Goal: Information Seeking & Learning: Learn about a topic

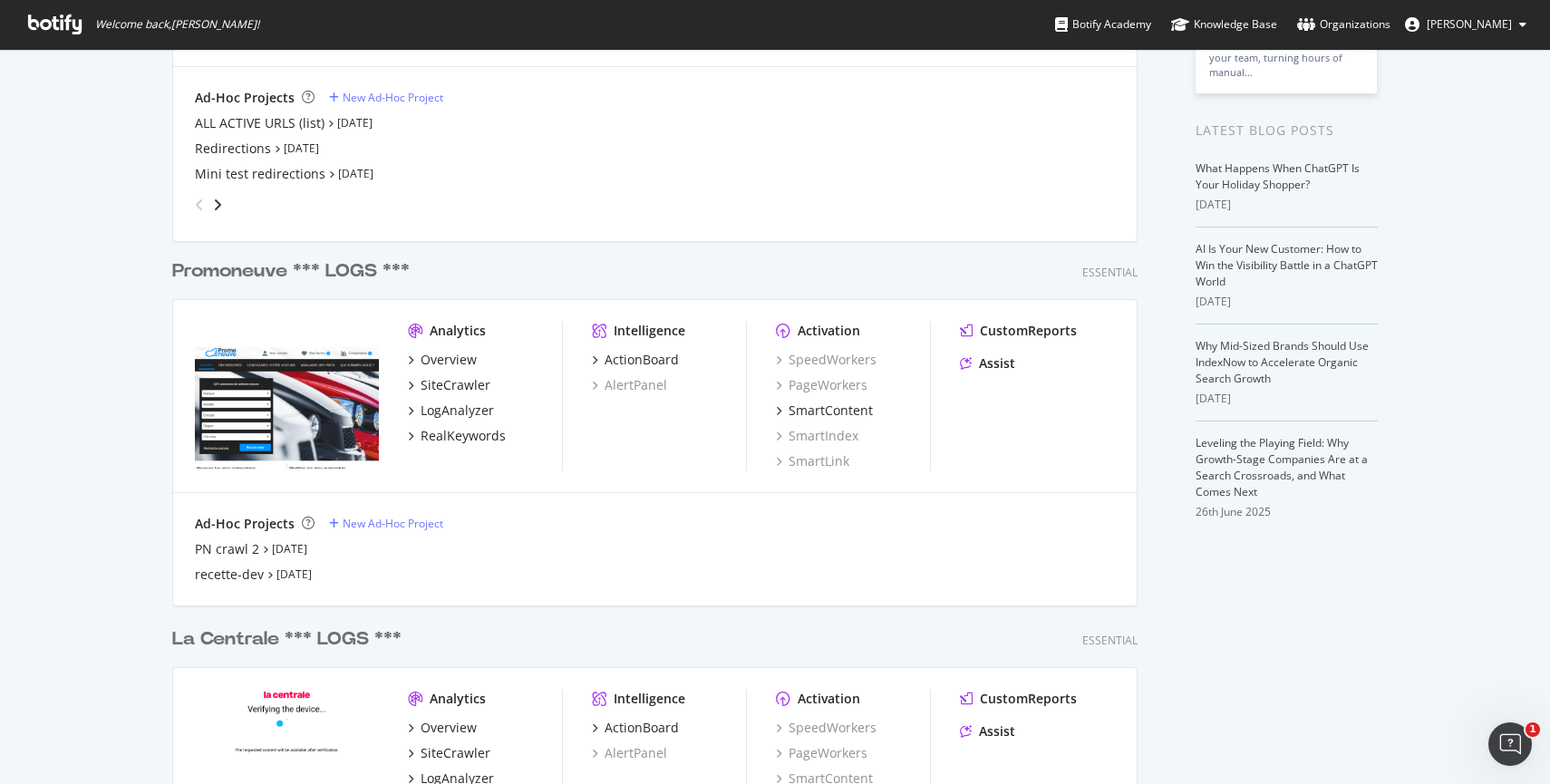
scroll to position [334, 0]
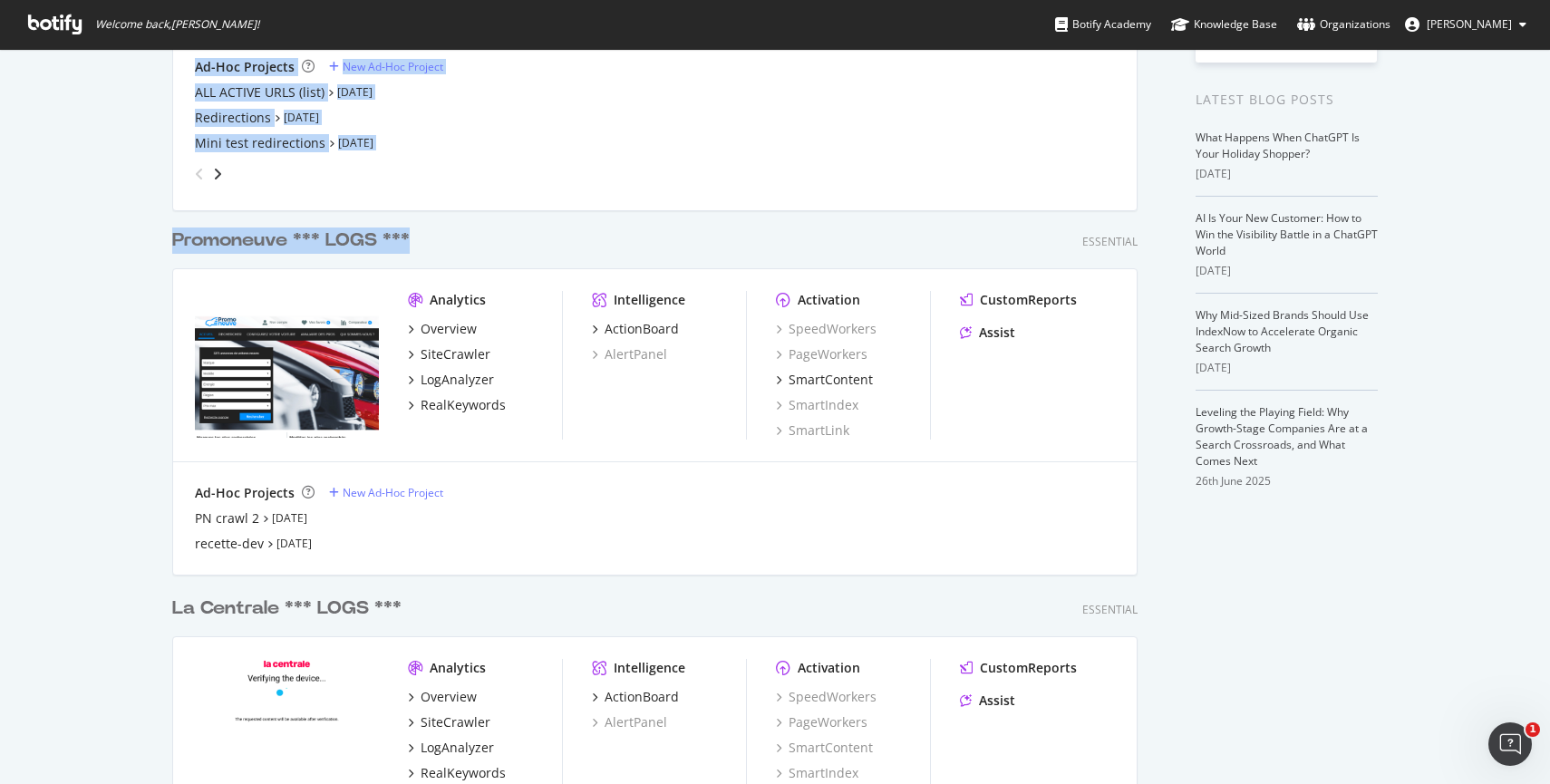
drag, startPoint x: 155, startPoint y: 228, endPoint x: 481, endPoint y: 229, distance: 326.0
click at [481, 229] on div "My Web Properties Most recent crawl Chloé Pro Analytics Overview SiteCrawler Lo…" at bounding box center [775, 371] width 1550 height 1313
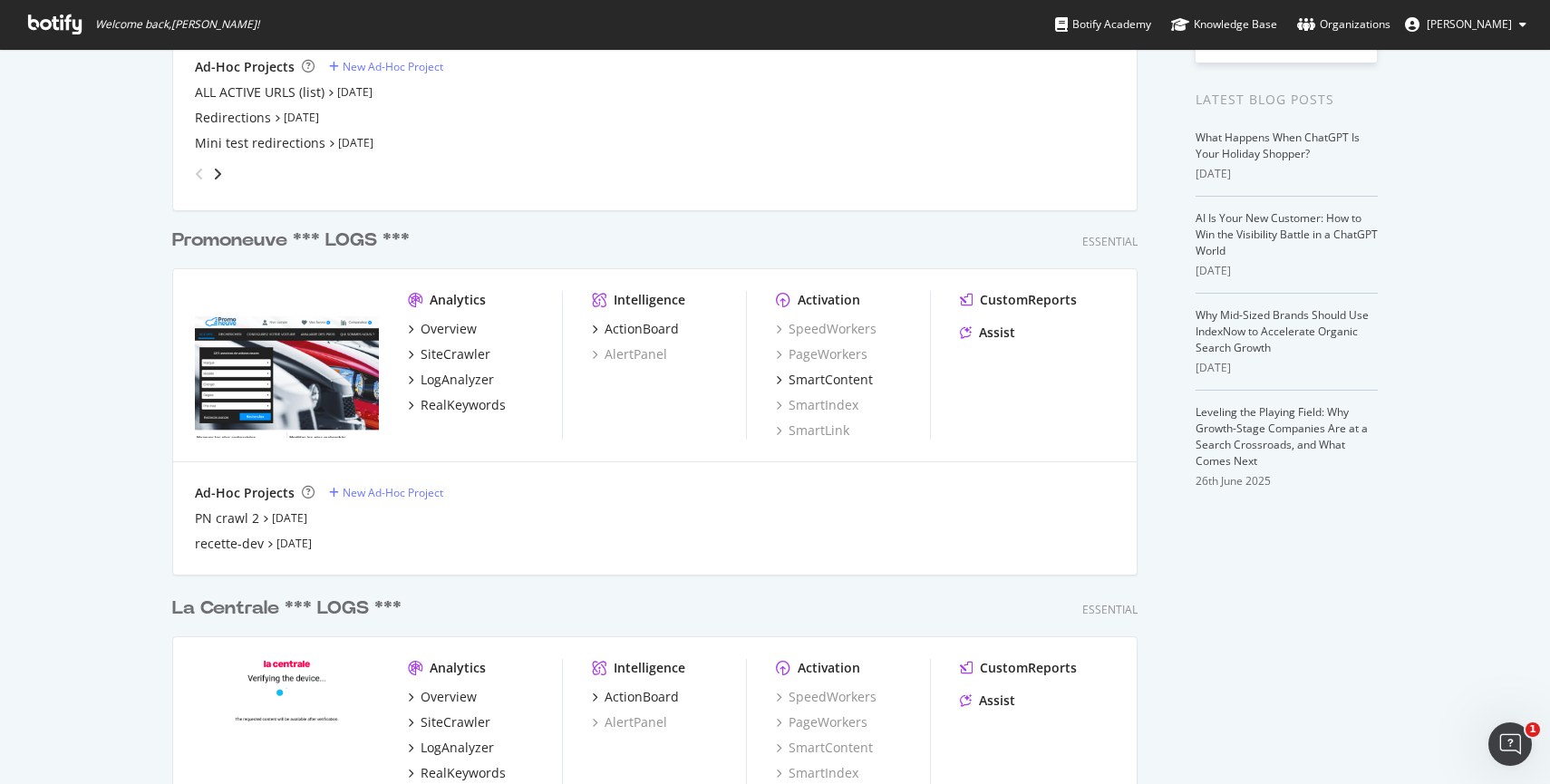
click at [78, 287] on div "My Web Properties Most recent crawl Chloé Pro Analytics Overview SiteCrawler Lo…" at bounding box center [775, 371] width 1550 height 1313
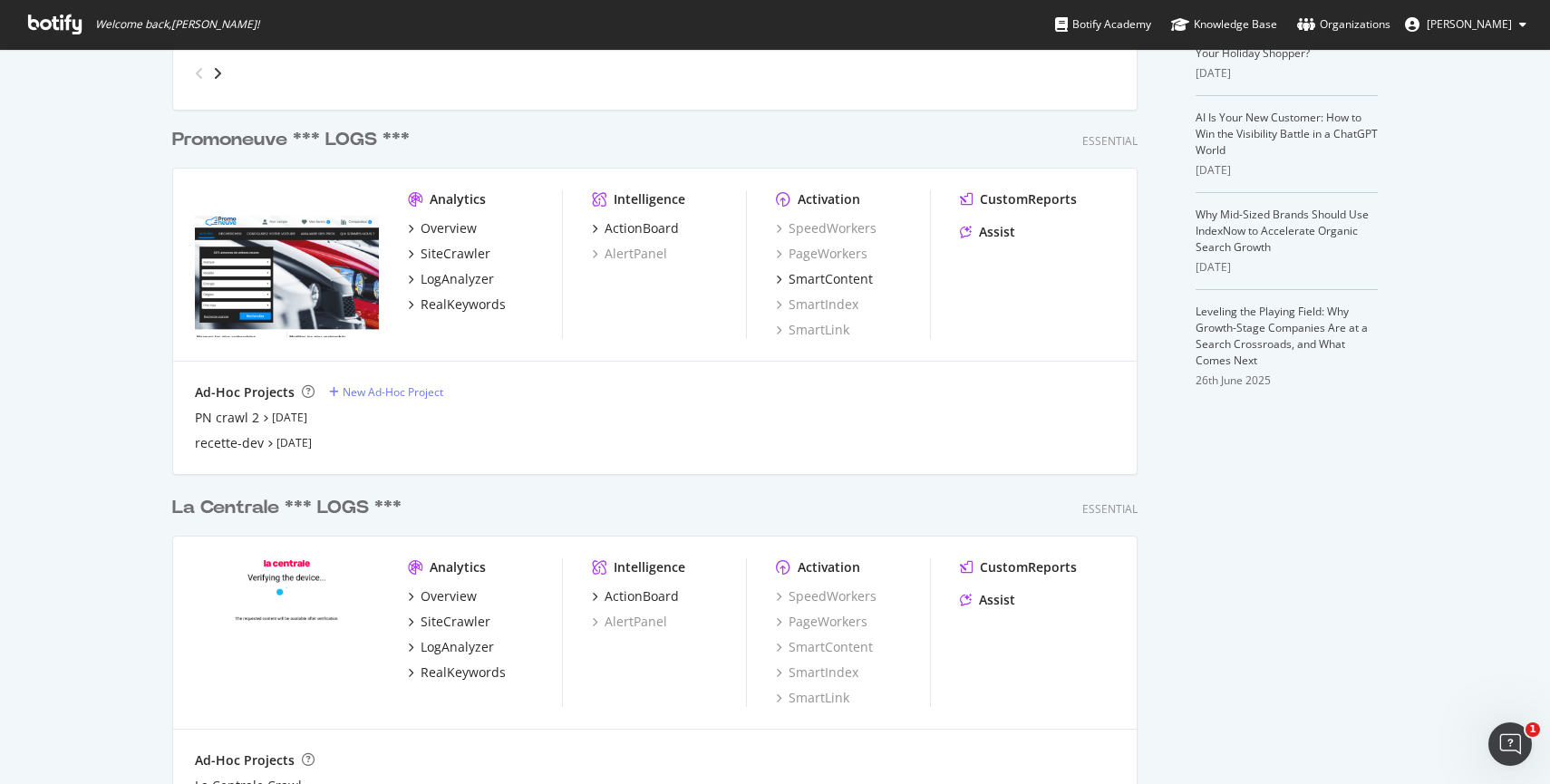
scroll to position [451, 0]
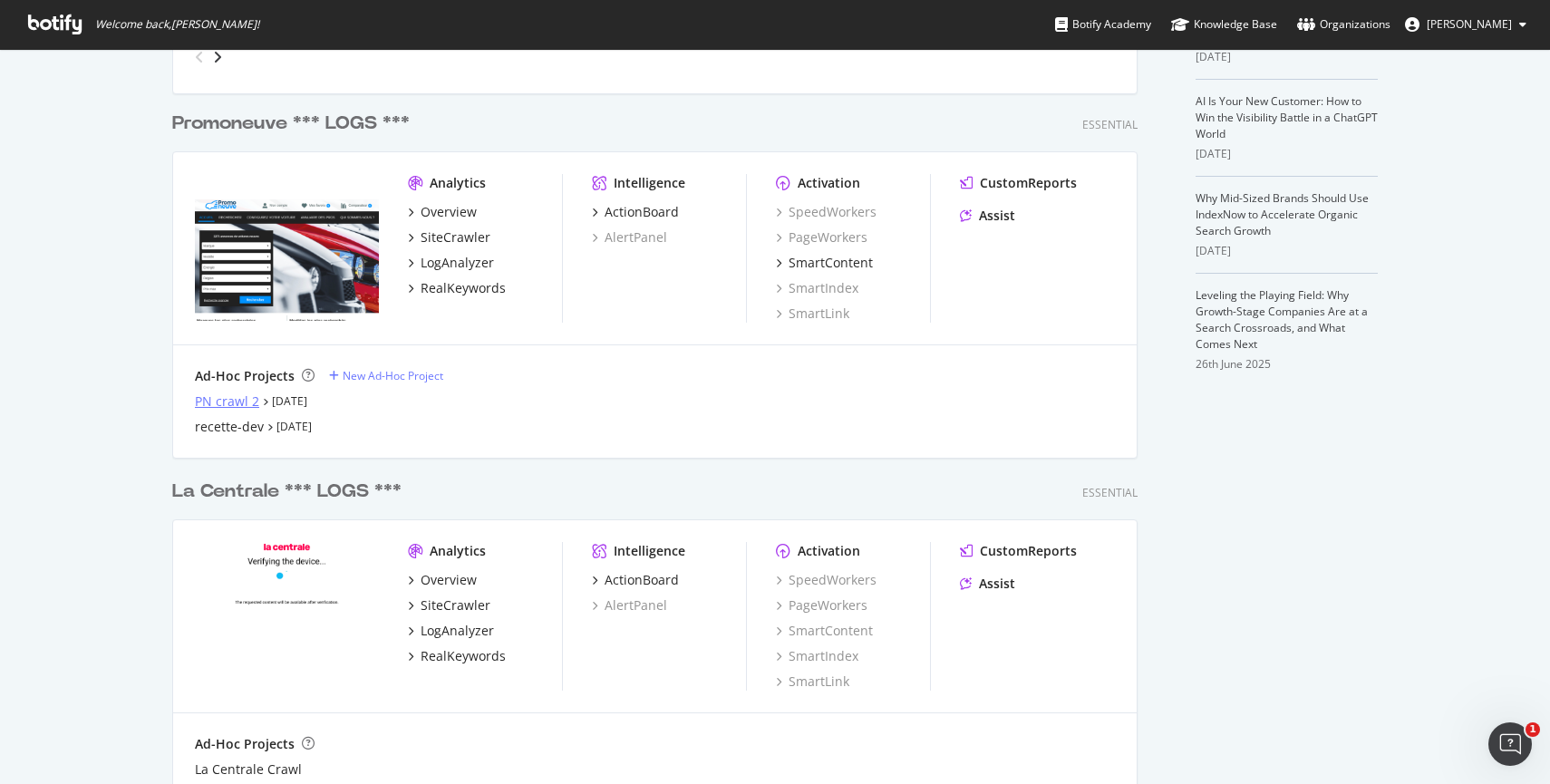
click at [219, 400] on div "PN crawl 2" at bounding box center [227, 401] width 64 height 18
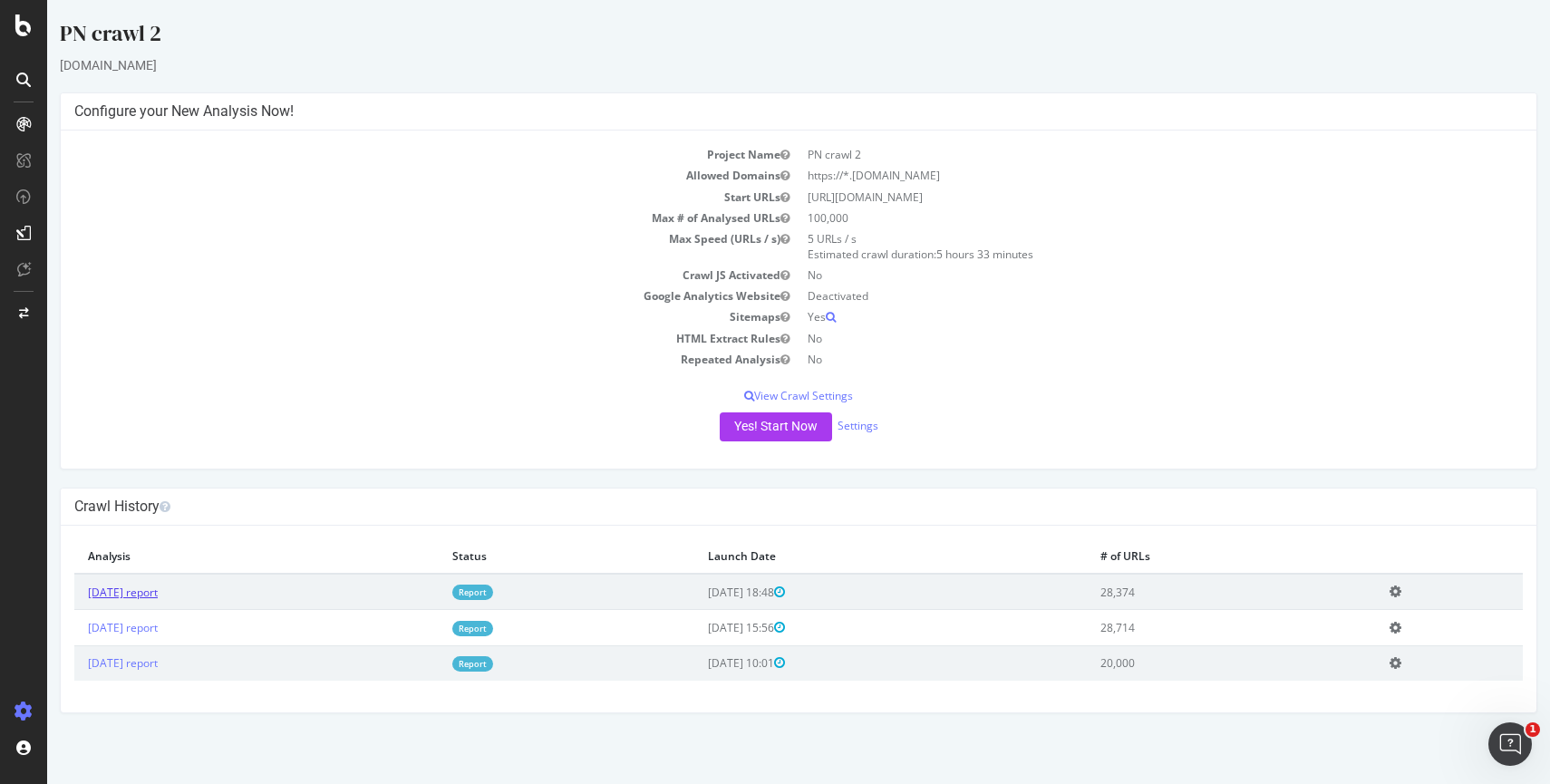
click at [153, 588] on link "[DATE] report" at bounding box center [123, 592] width 70 height 15
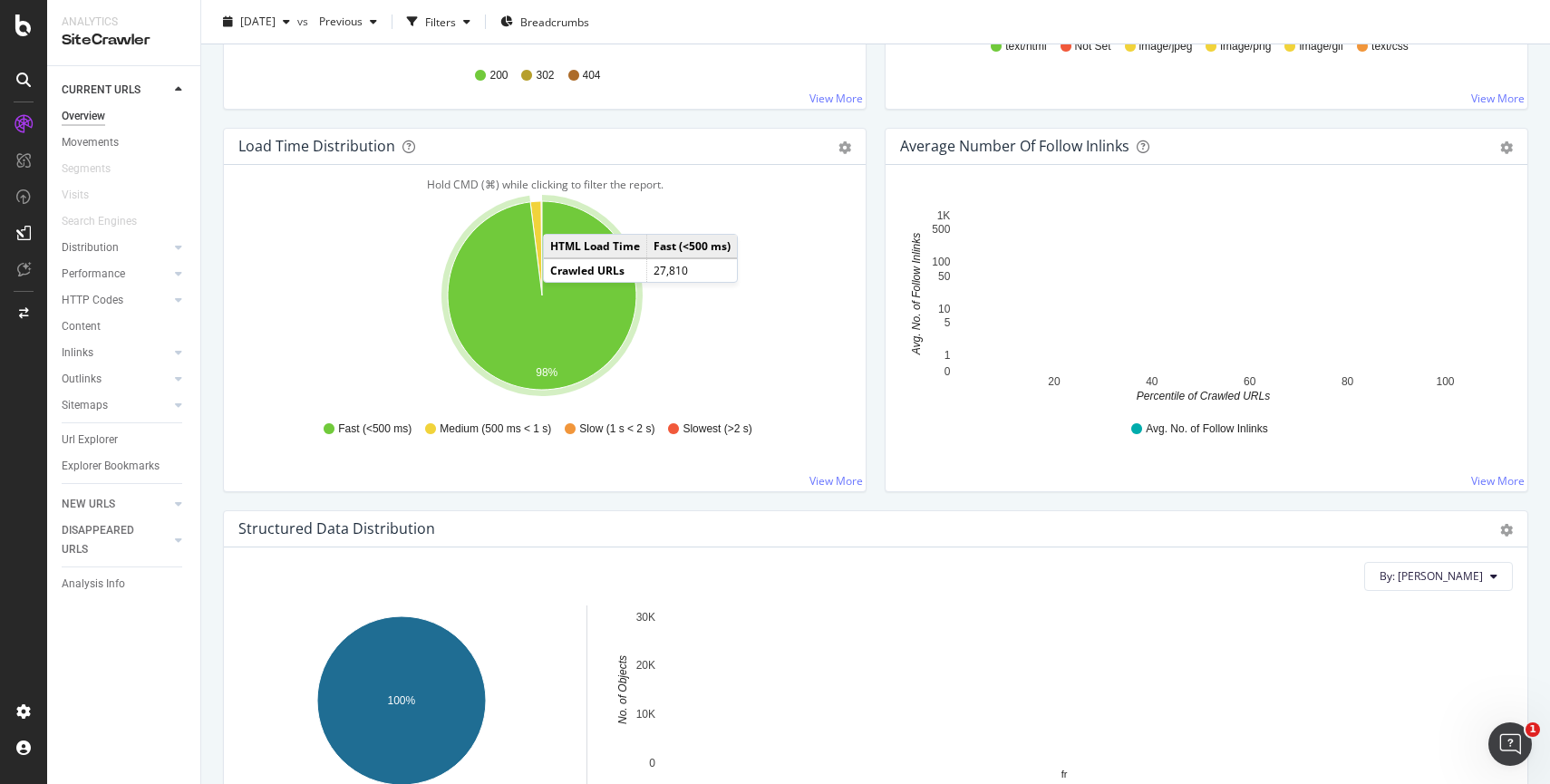
scroll to position [1248, 0]
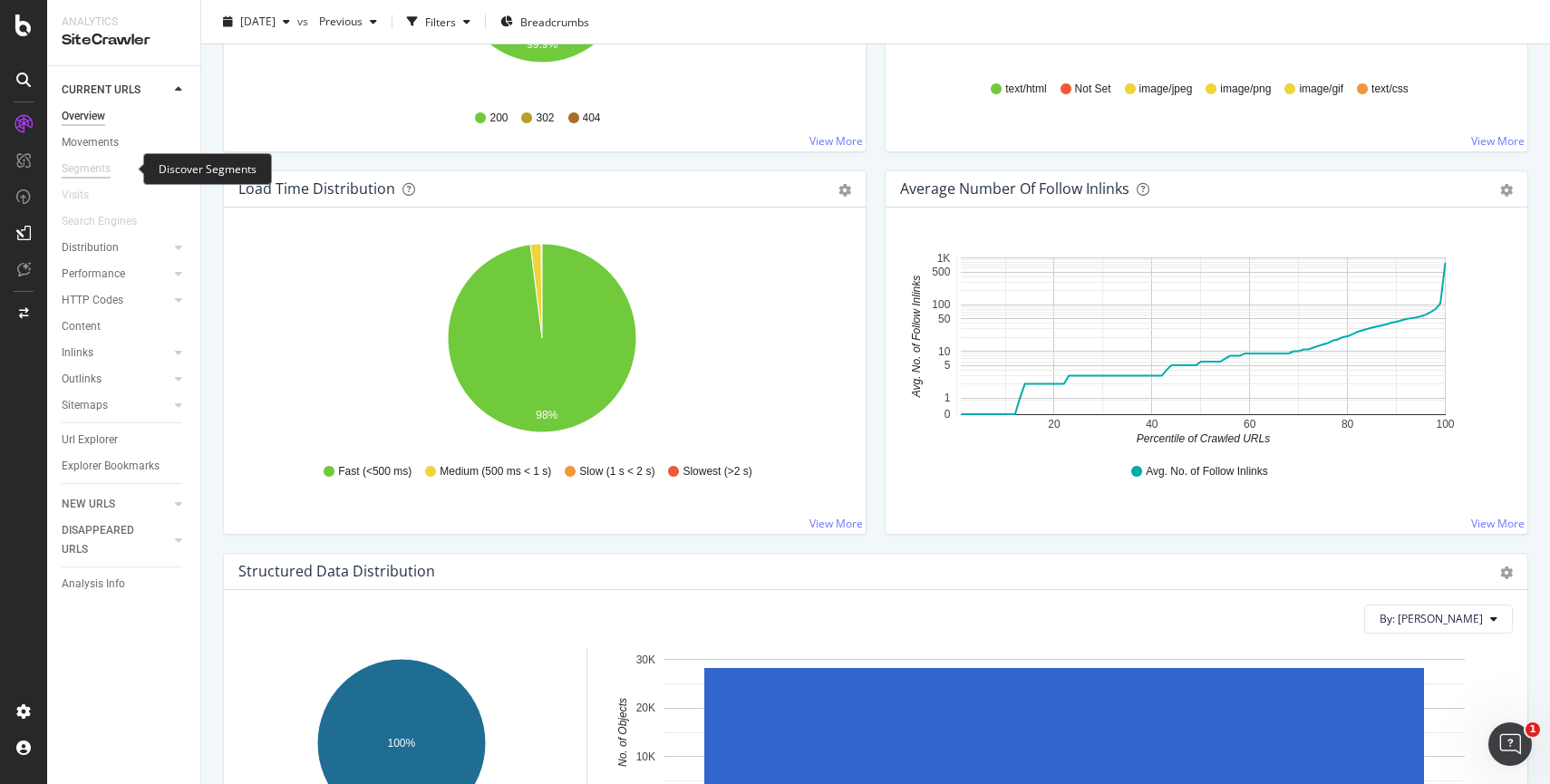
click at [93, 167] on div "Segments" at bounding box center [86, 169] width 49 height 19
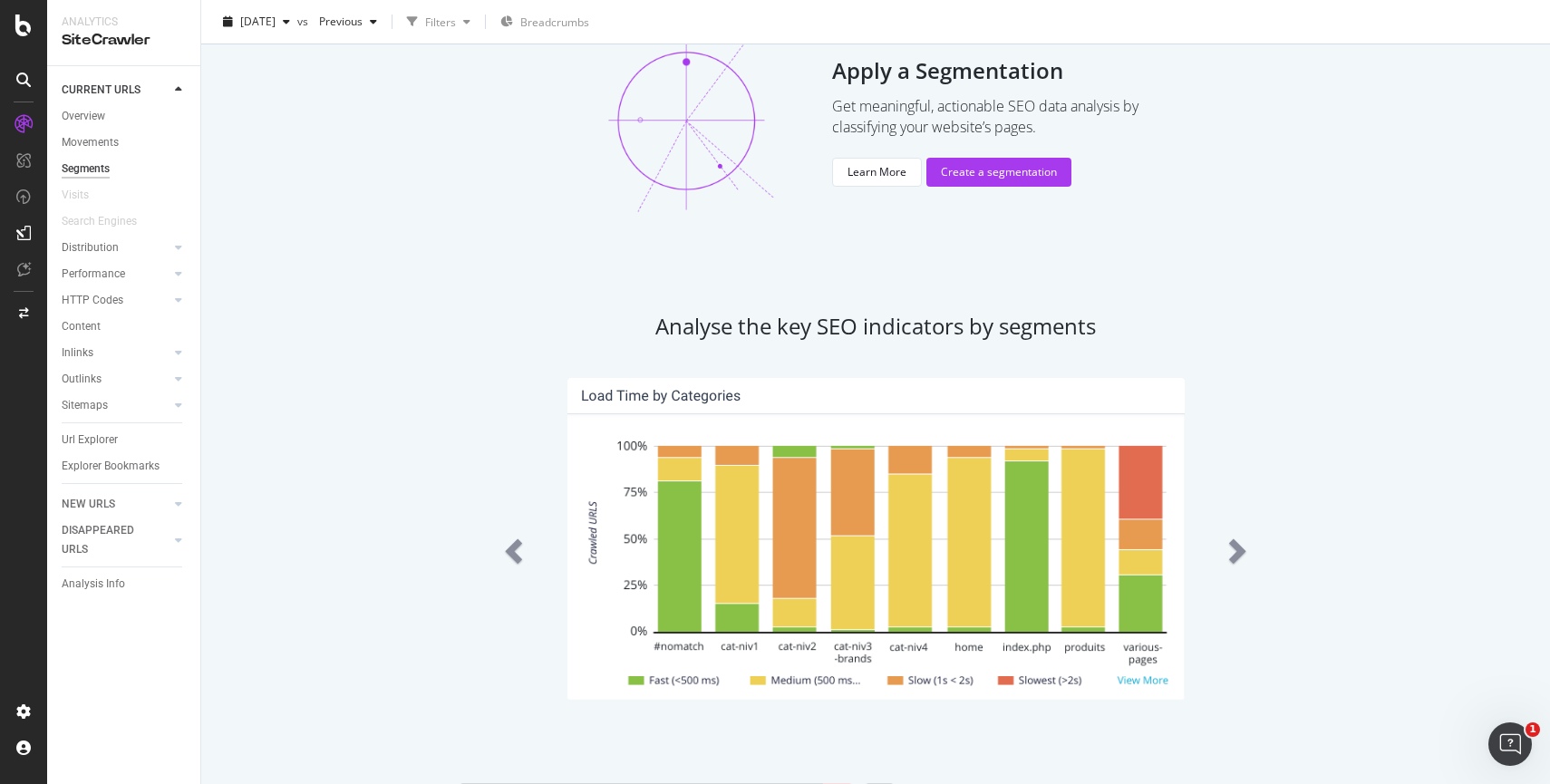
scroll to position [209, 0]
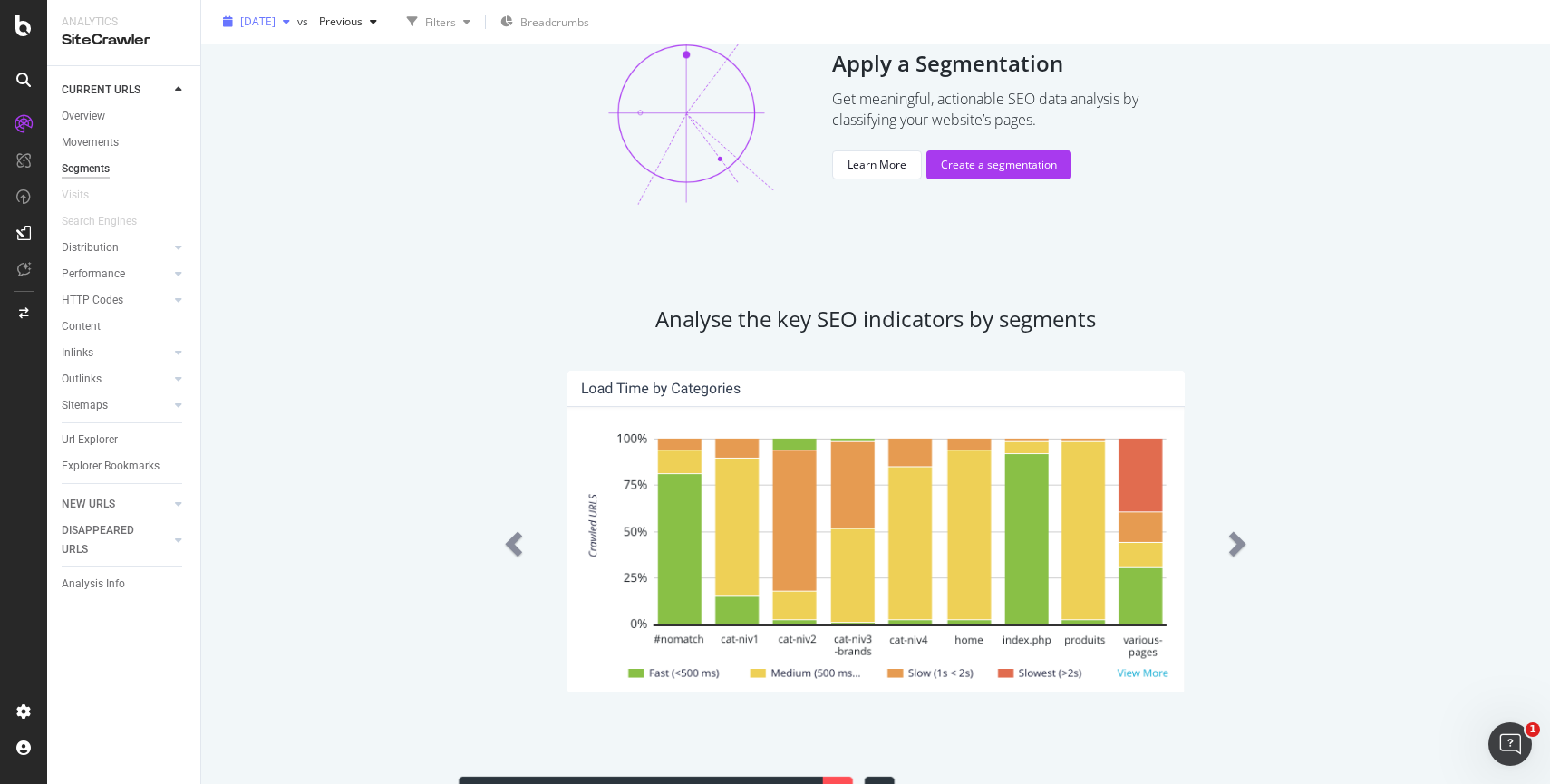
click at [276, 21] on span "[DATE]" at bounding box center [258, 21] width 36 height 15
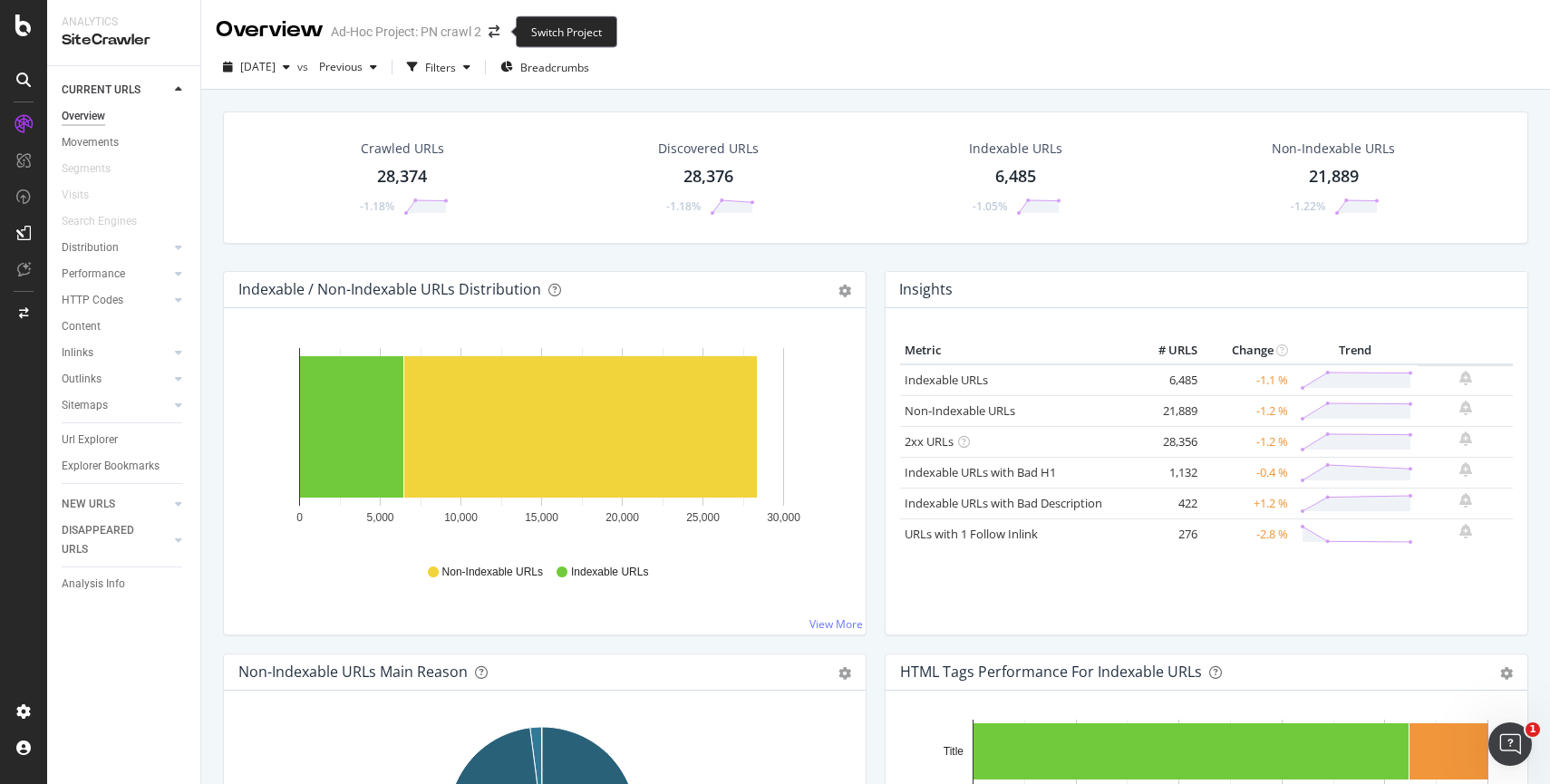
click at [505, 33] on span at bounding box center [494, 31] width 25 height 13
click at [489, 29] on span at bounding box center [494, 31] width 25 height 13
click at [494, 30] on icon "arrow-right-arrow-left" at bounding box center [494, 31] width 11 height 13
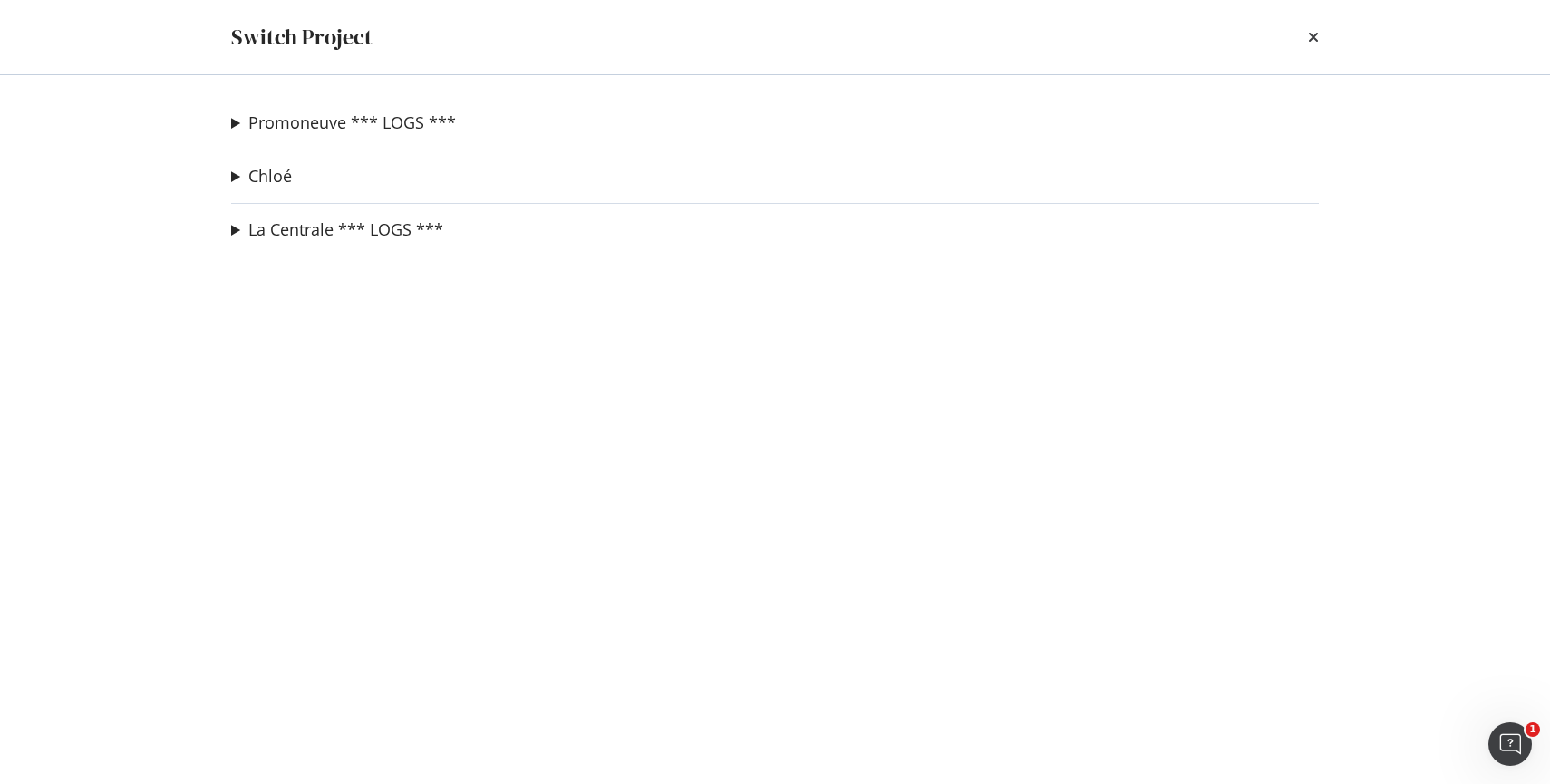
click at [231, 126] on summary "Promoneuve *** LOGS ***" at bounding box center [344, 123] width 225 height 23
click at [290, 197] on link "recette-dev" at bounding box center [295, 193] width 100 height 19
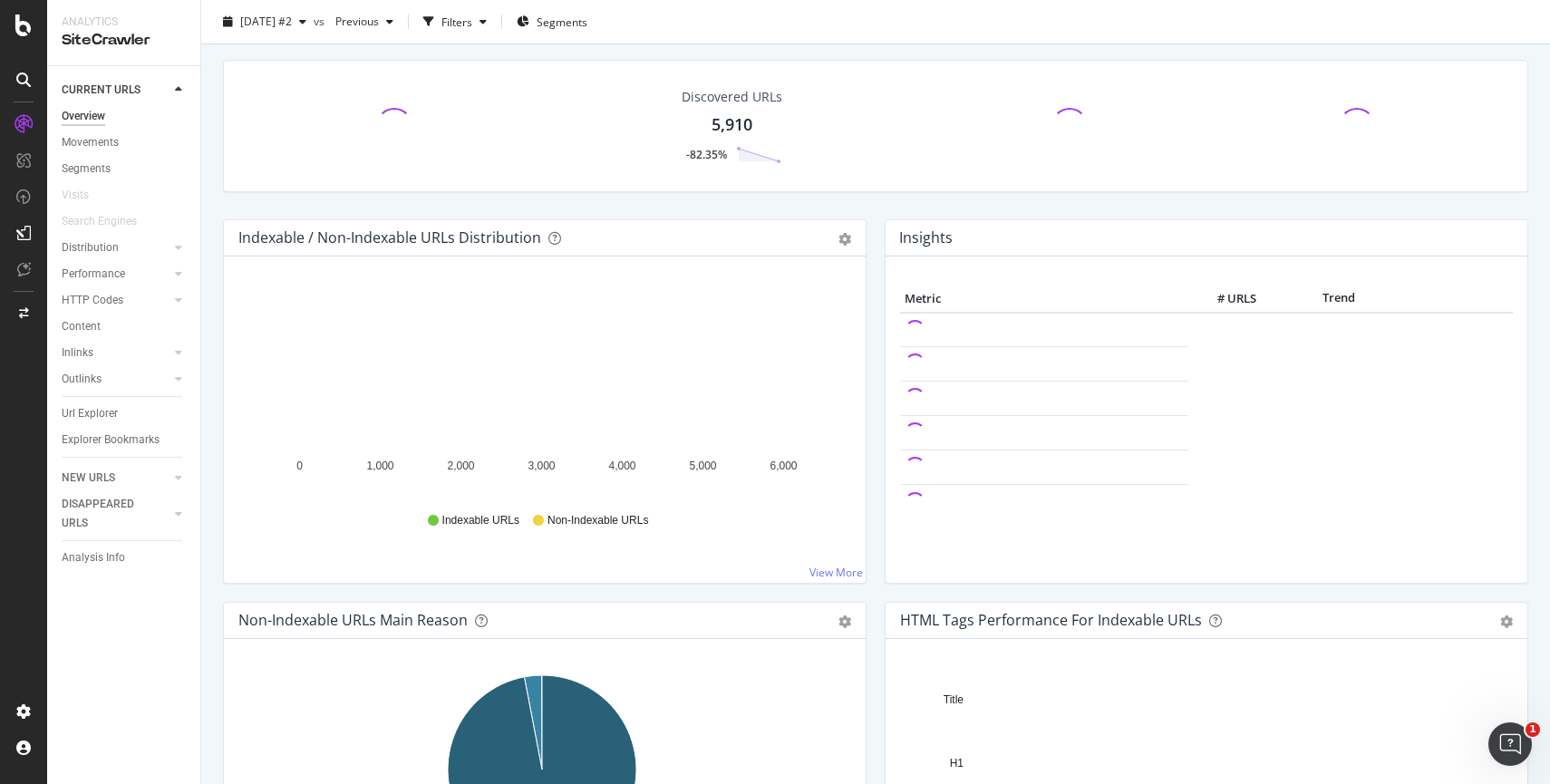
scroll to position [53, 0]
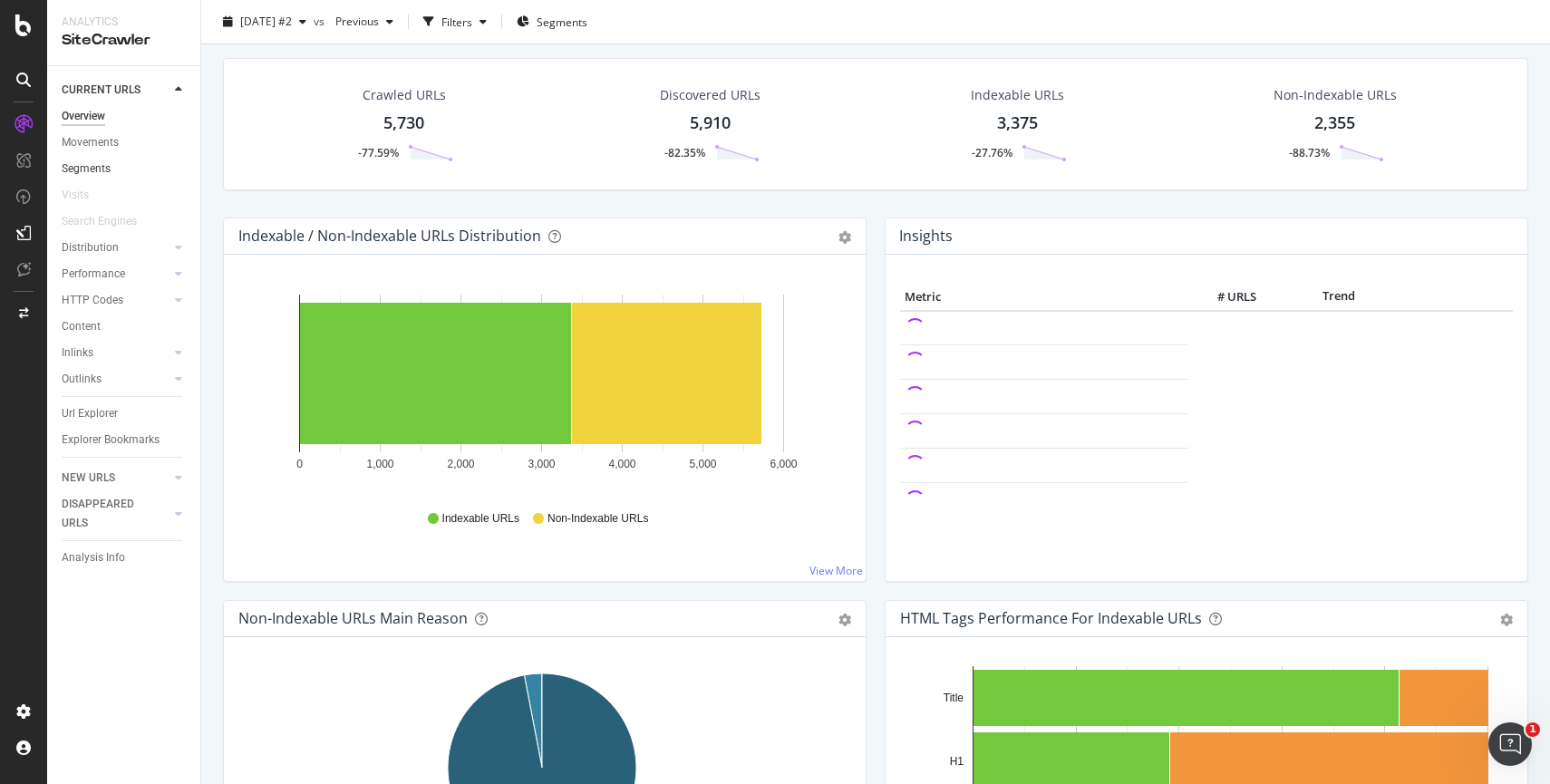
click at [111, 168] on link "Segments" at bounding box center [125, 169] width 126 height 19
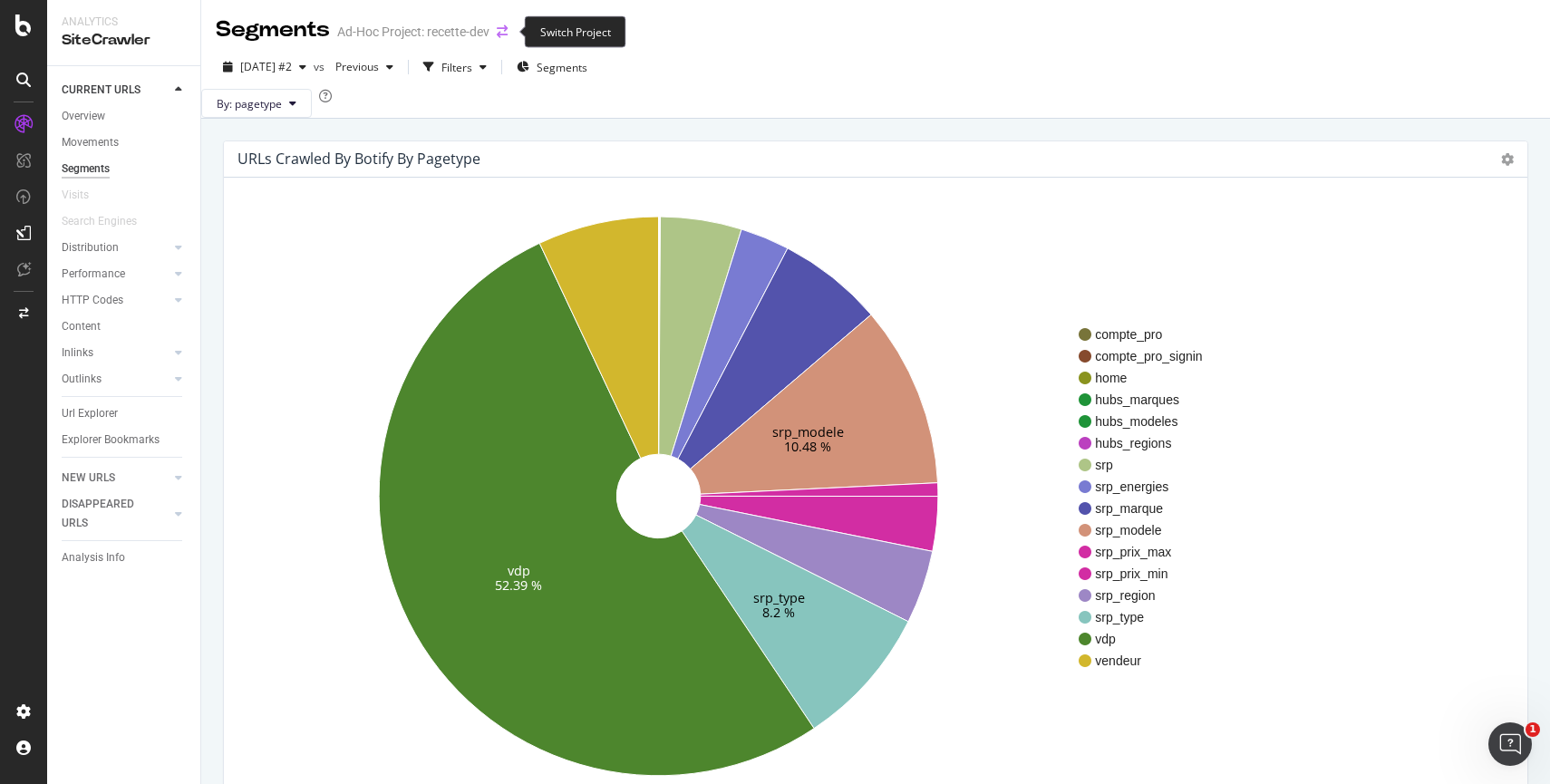
click at [503, 35] on icon "arrow-right-arrow-left" at bounding box center [501, 31] width 11 height 13
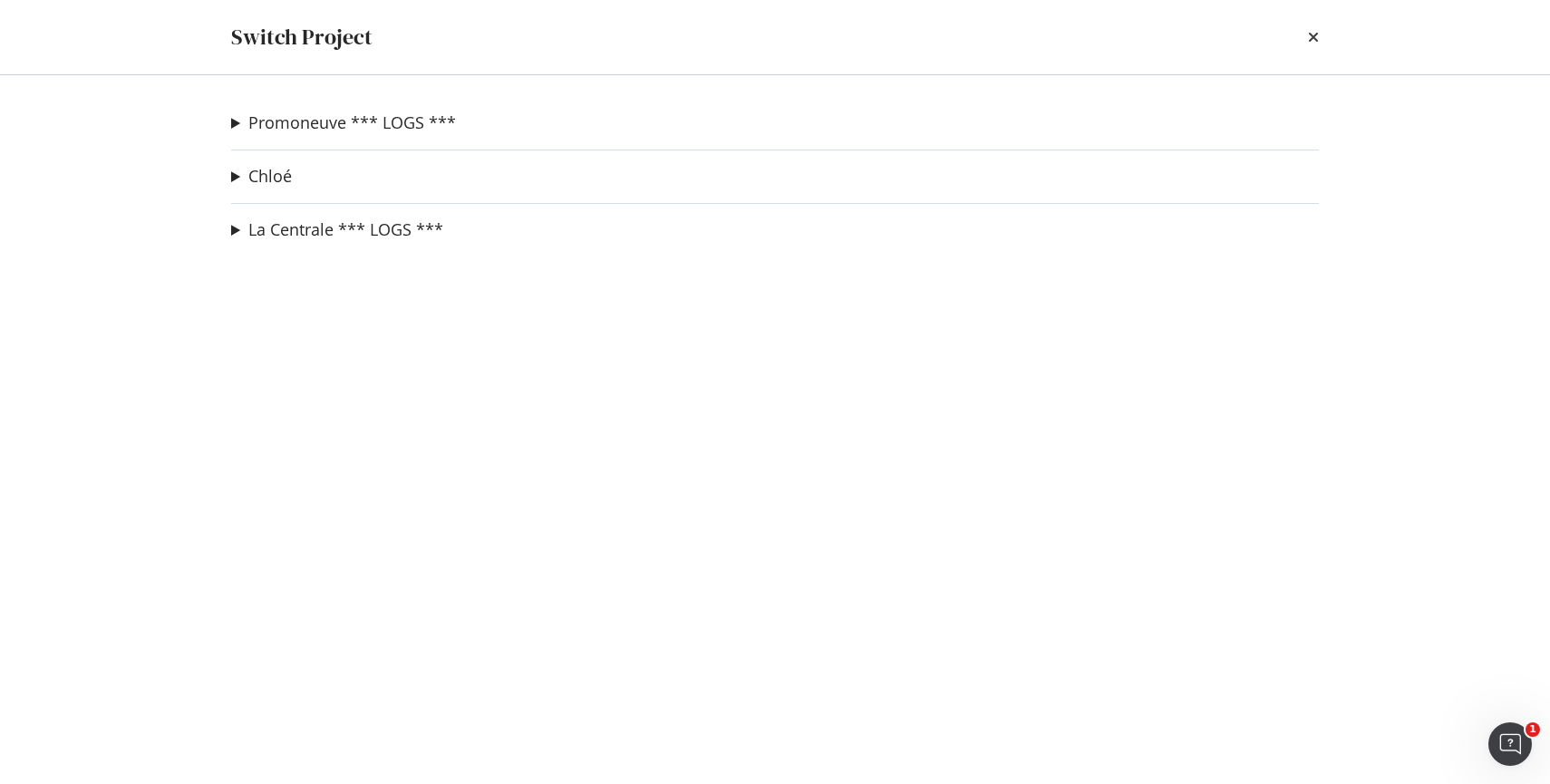
click at [231, 128] on summary "Promoneuve *** LOGS ***" at bounding box center [344, 123] width 225 height 23
click at [262, 156] on link "PN crawl 2" at bounding box center [293, 159] width 96 height 19
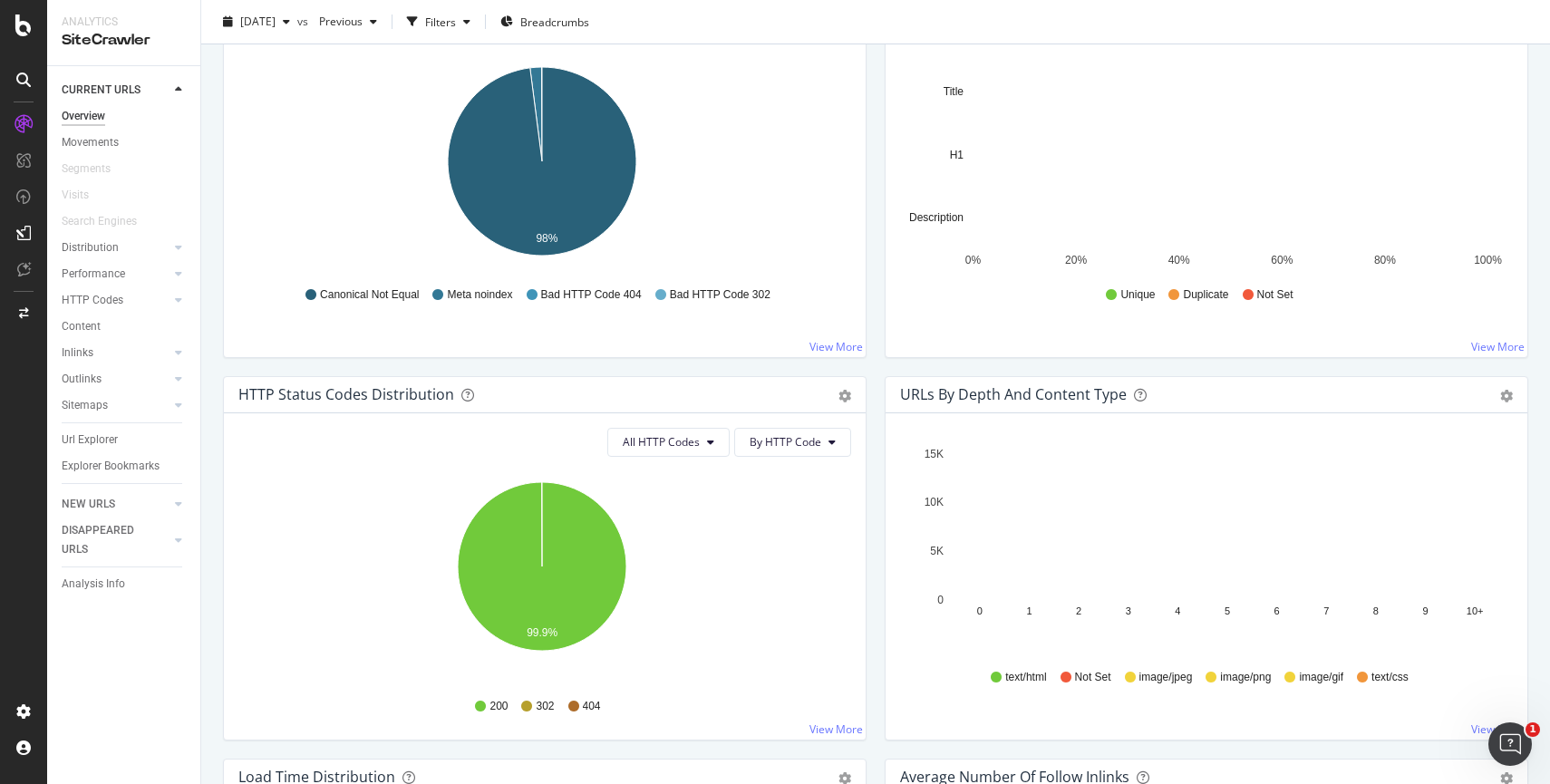
scroll to position [689, 0]
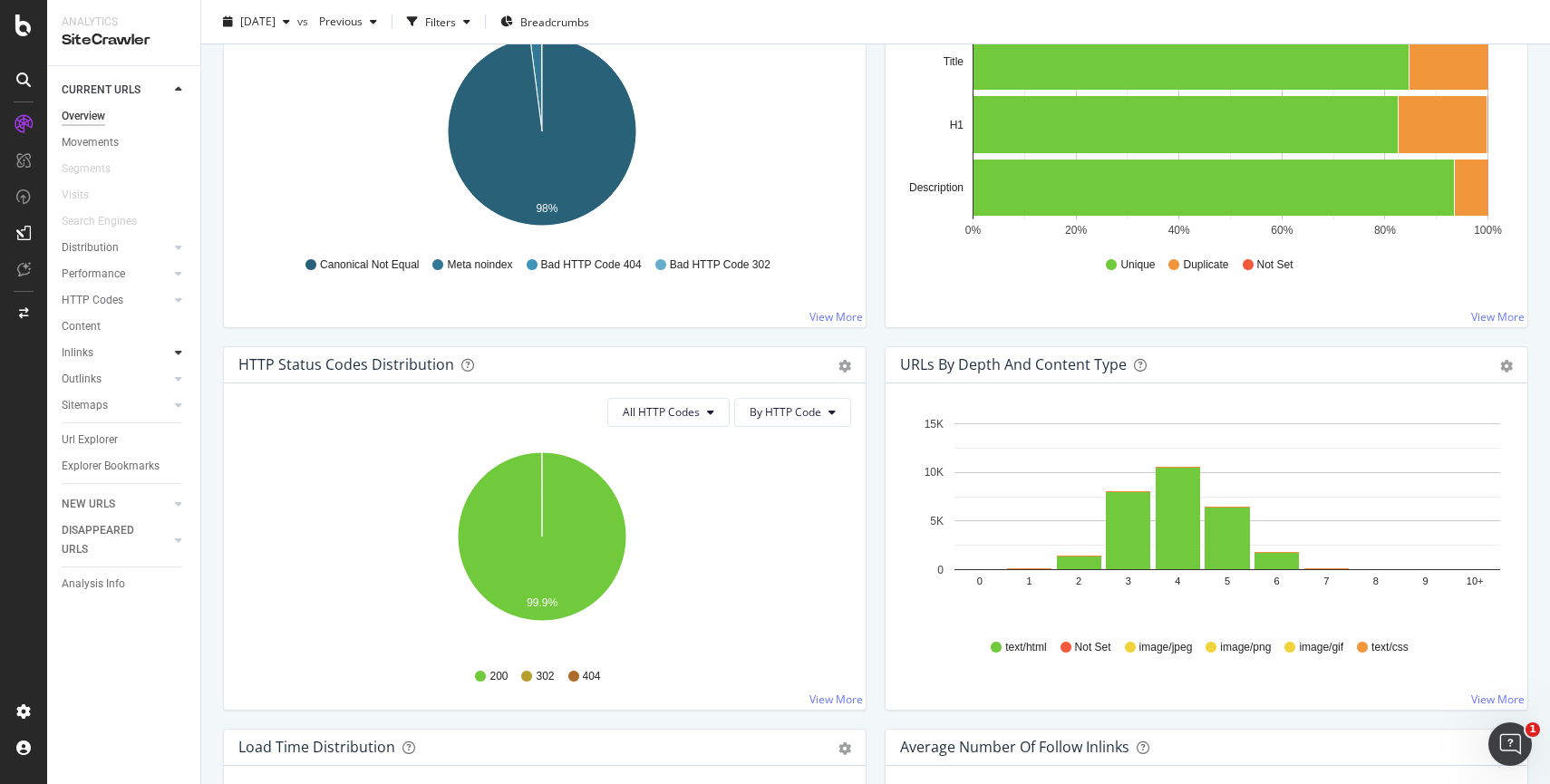
click at [170, 351] on div at bounding box center [178, 352] width 18 height 18
click at [181, 435] on icon at bounding box center [178, 431] width 7 height 11
click at [165, 455] on div at bounding box center [160, 457] width 18 height 18
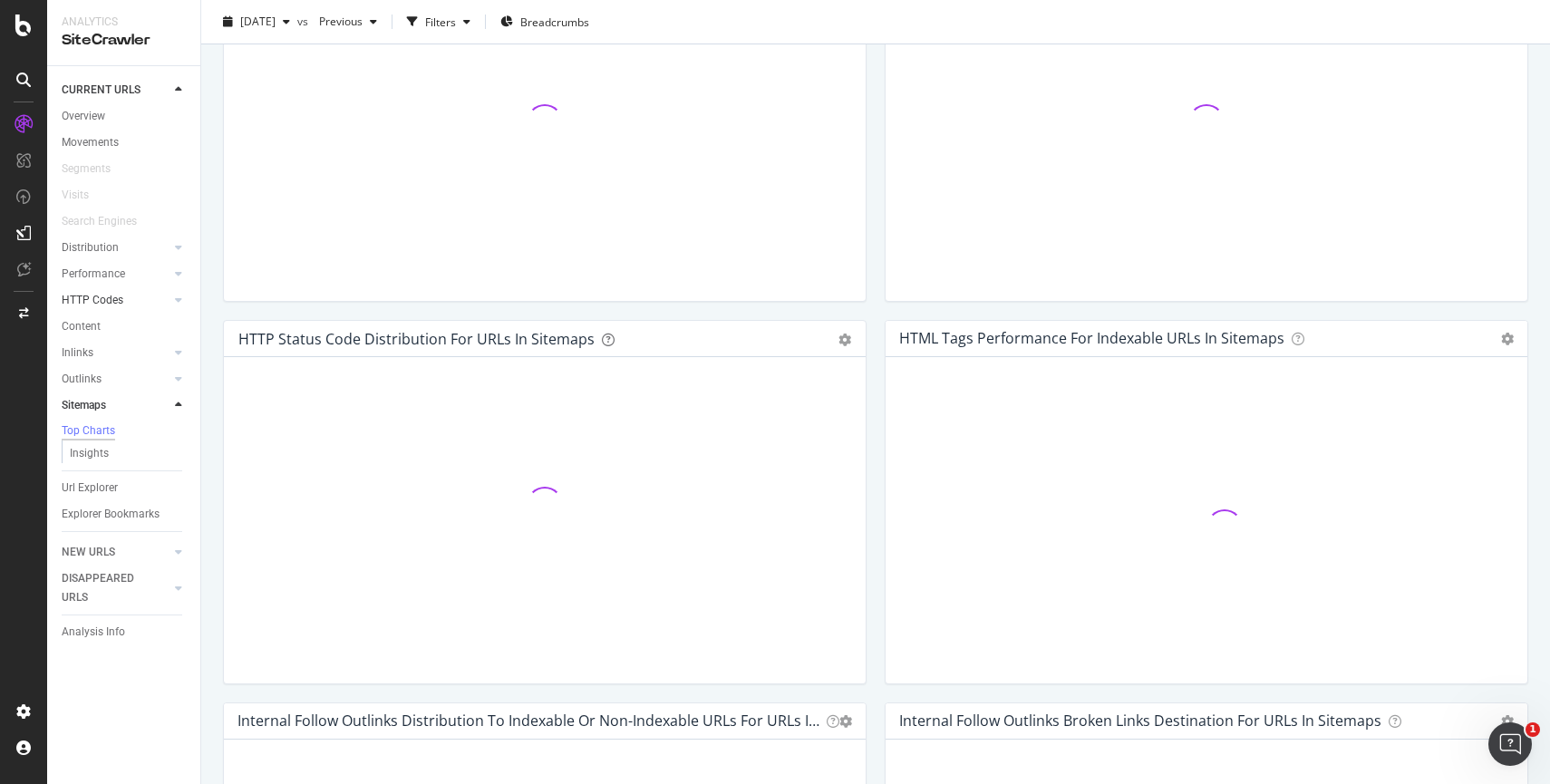
click at [146, 303] on link "HTTP Codes" at bounding box center [115, 300] width 107 height 19
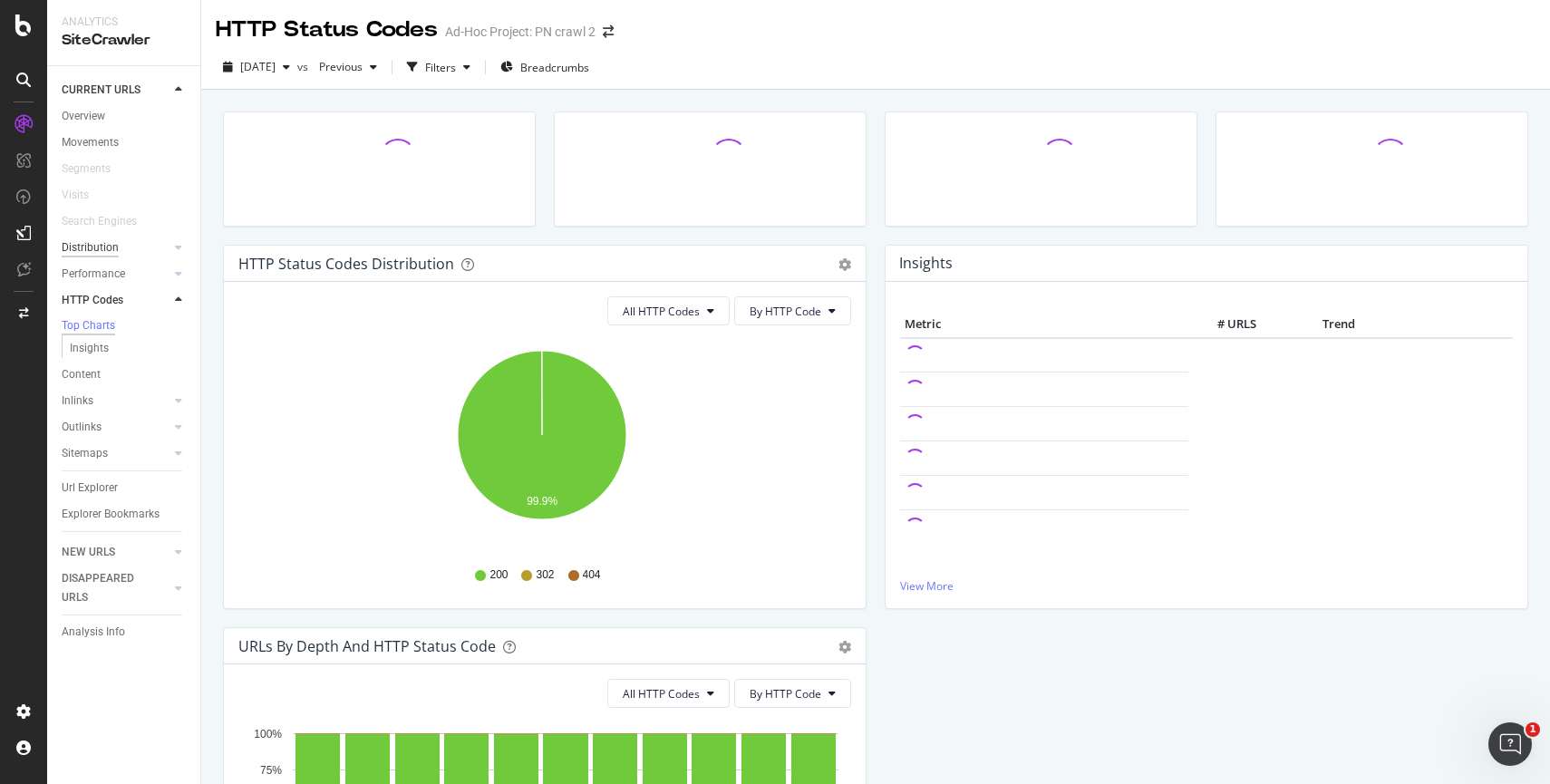
click at [100, 250] on div "Distribution" at bounding box center [90, 248] width 57 height 19
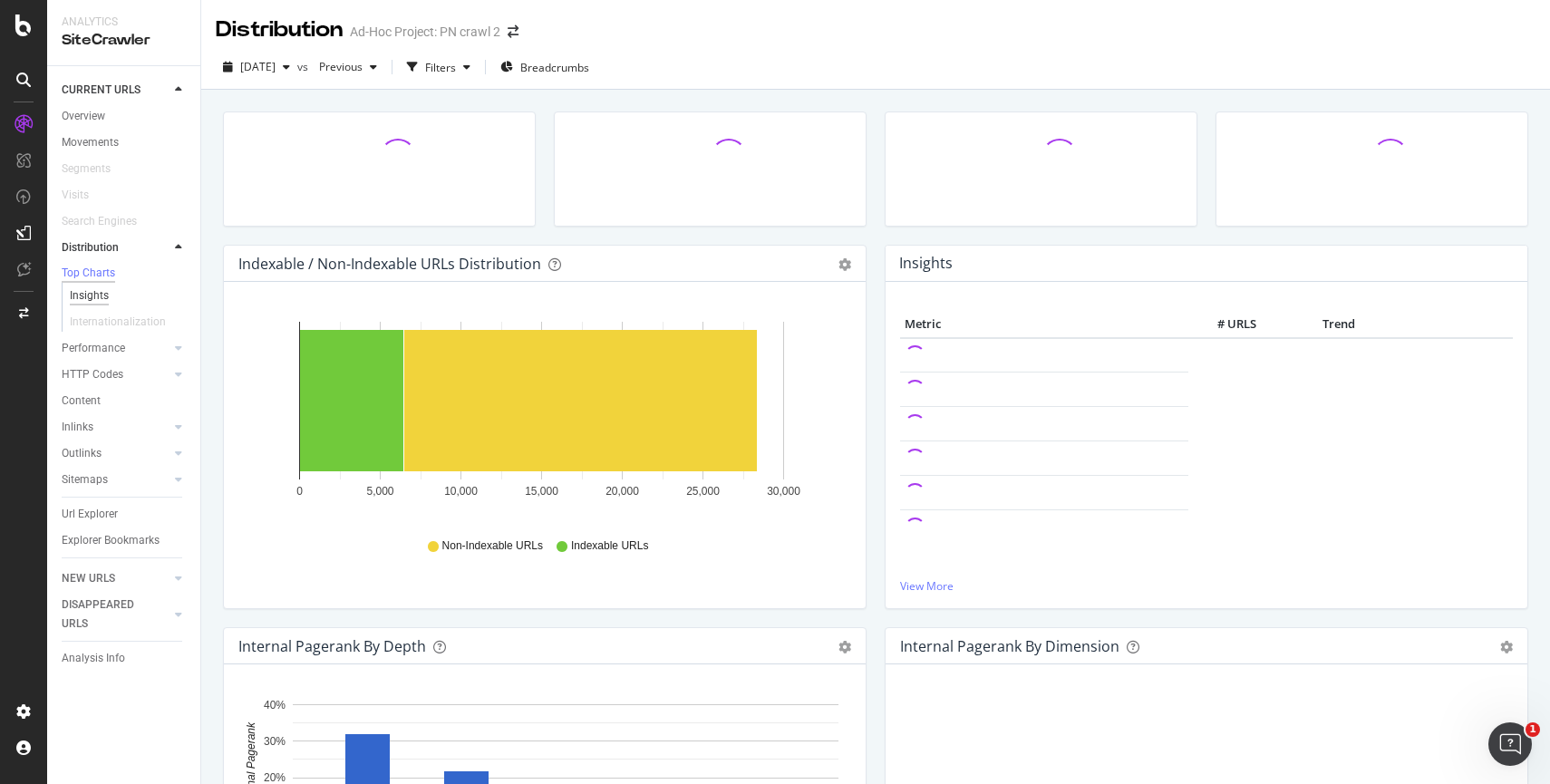
click at [92, 295] on div "Insights" at bounding box center [89, 296] width 39 height 19
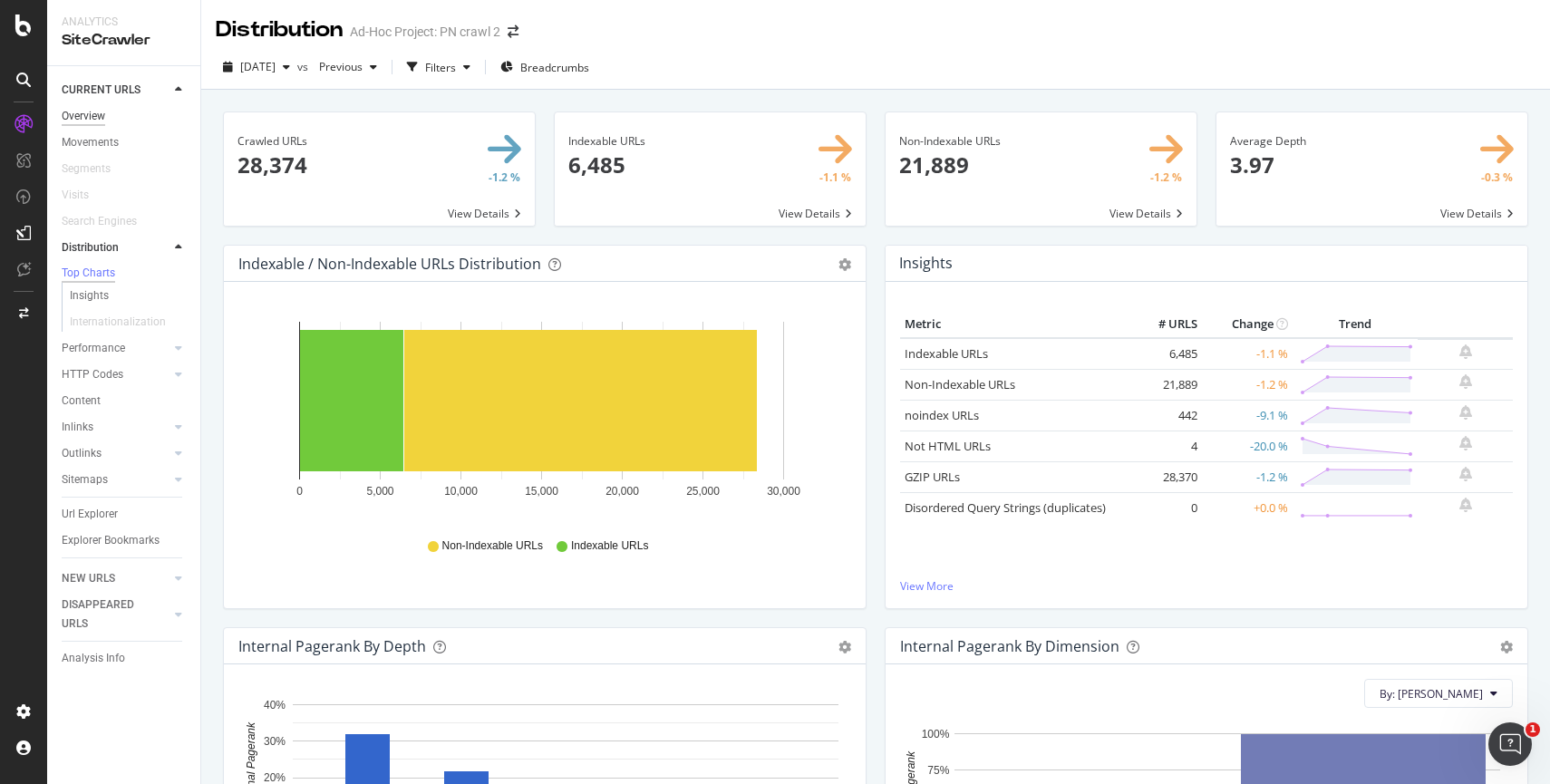
click at [97, 111] on div "Overview" at bounding box center [83, 116] width 44 height 19
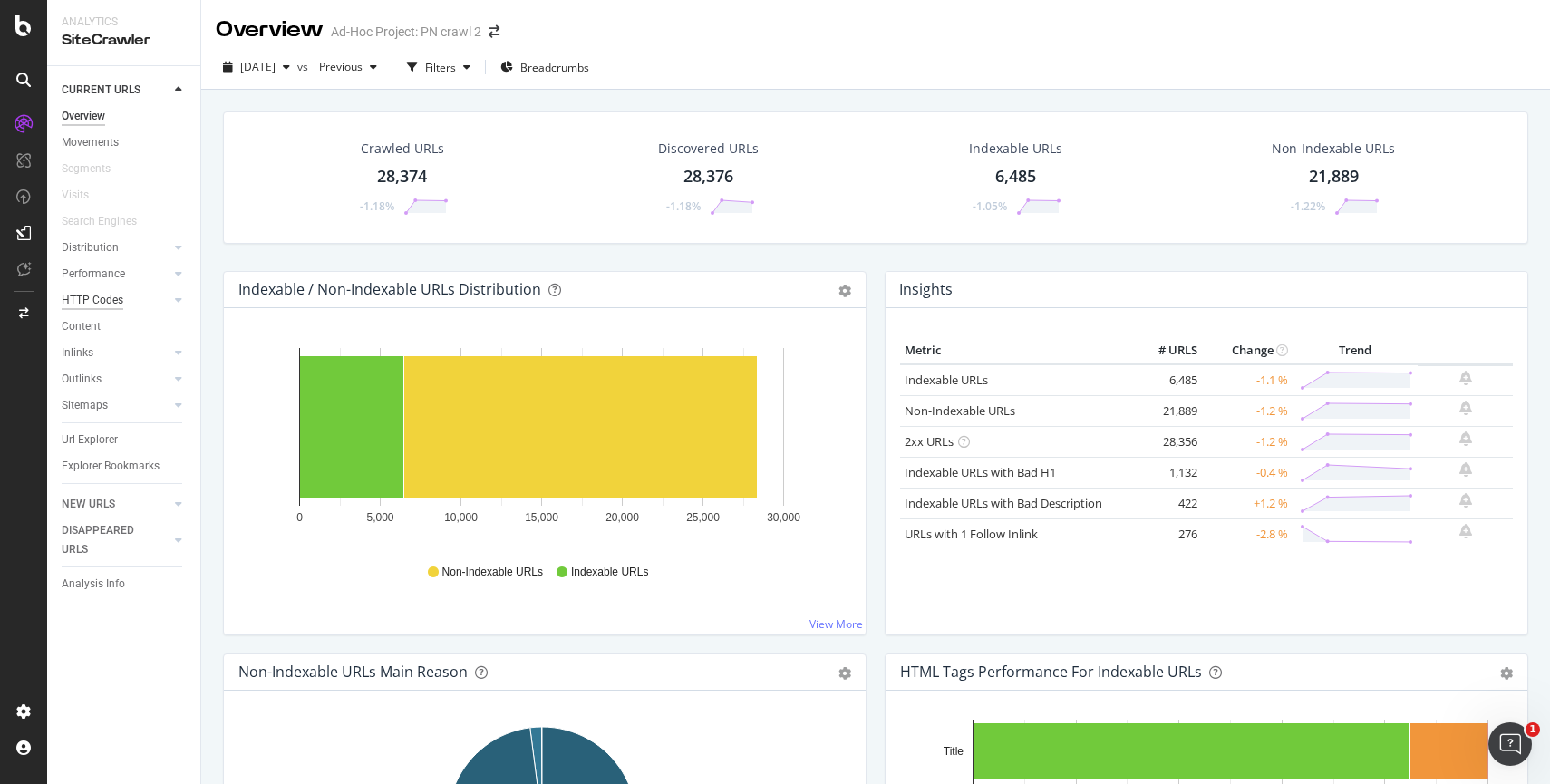
click at [104, 300] on div "HTTP Codes" at bounding box center [93, 300] width 62 height 19
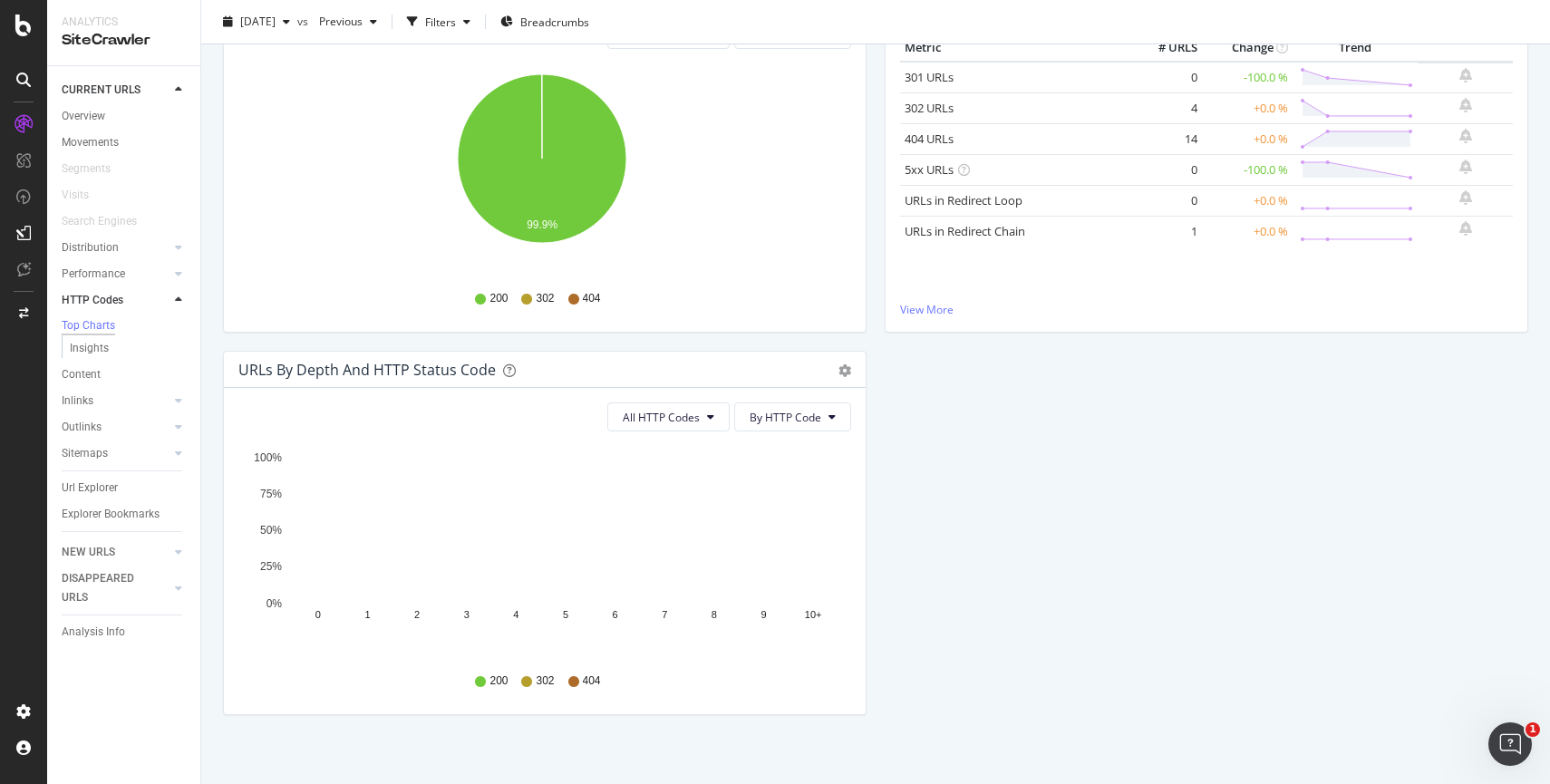
scroll to position [289, 0]
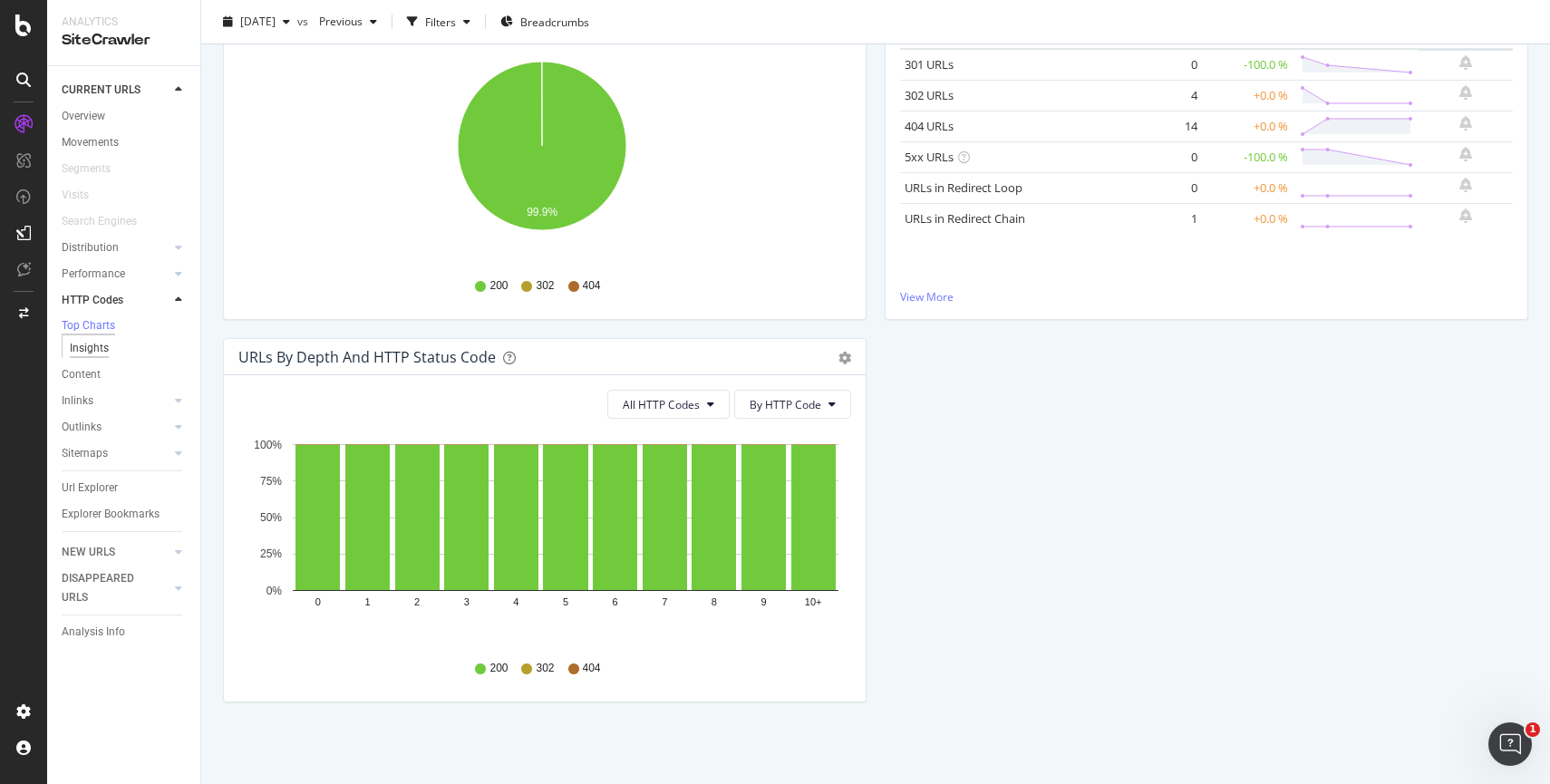
click at [90, 353] on div "Insights" at bounding box center [89, 348] width 39 height 19
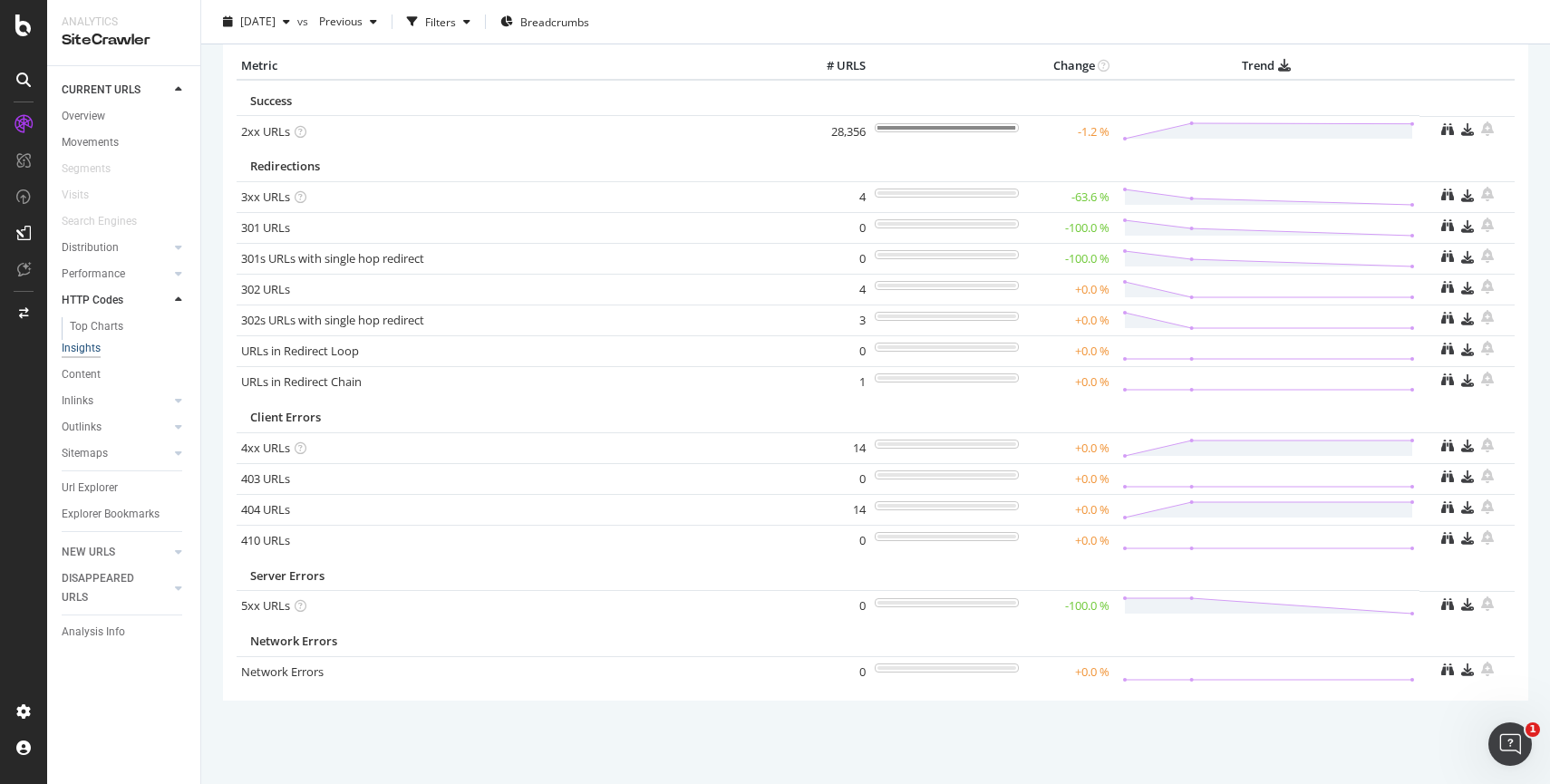
scroll to position [76, 0]
